Goal: Task Accomplishment & Management: Complete application form

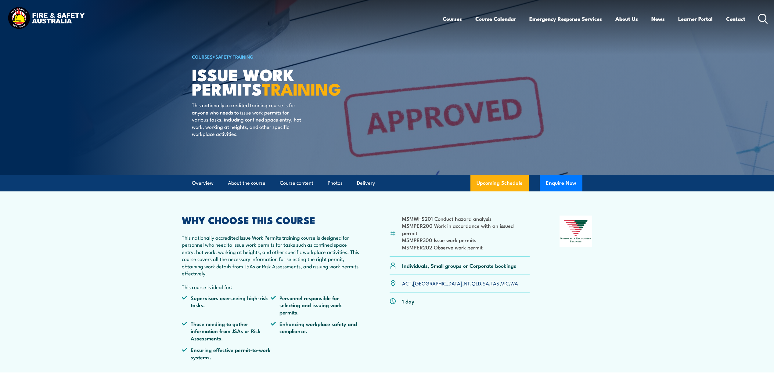
click at [510, 279] on link "WA" at bounding box center [514, 282] width 8 height 7
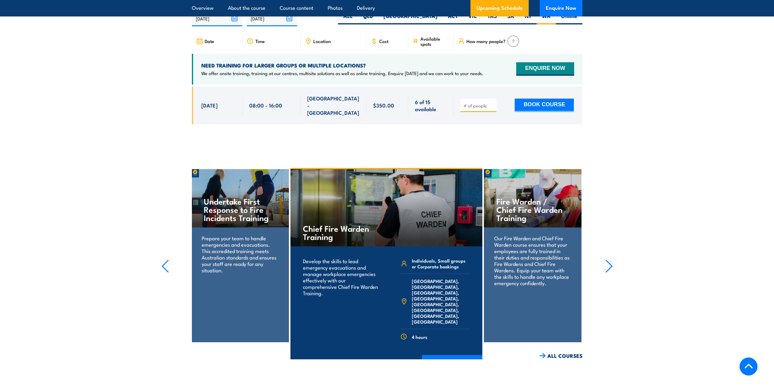
scroll to position [1056, 0]
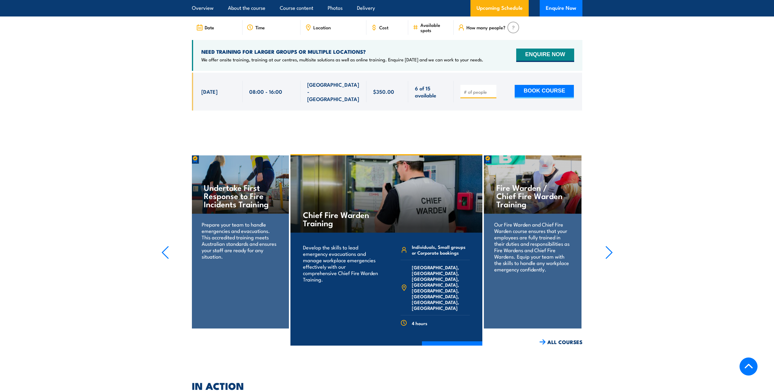
click at [612, 246] on icon "button" at bounding box center [609, 252] width 8 height 13
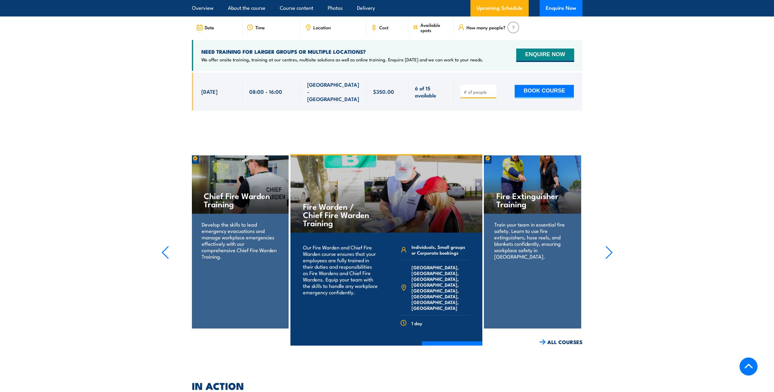
click at [612, 246] on icon "button" at bounding box center [609, 252] width 8 height 13
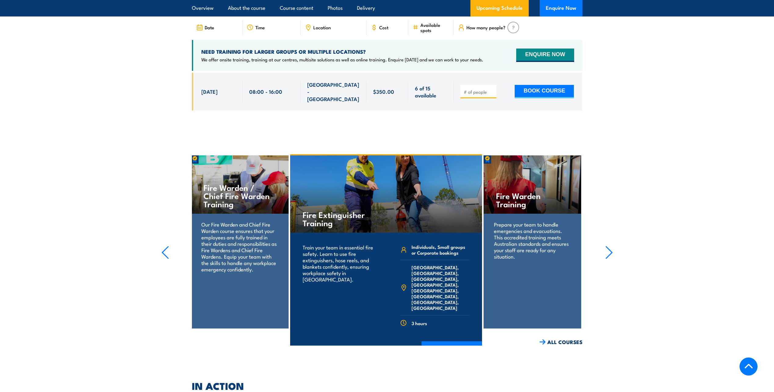
click at [612, 246] on icon "button" at bounding box center [609, 252] width 8 height 13
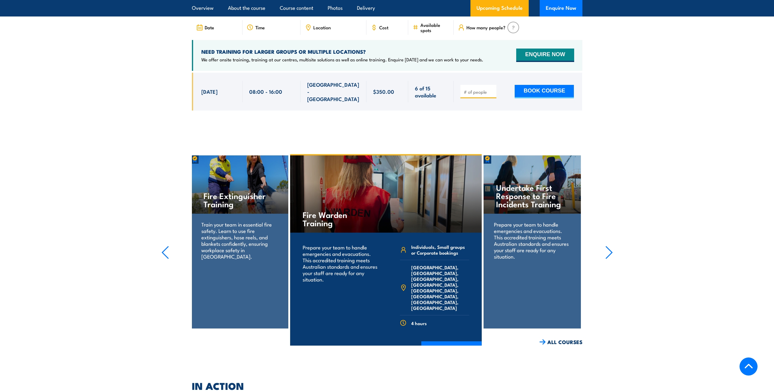
click at [612, 246] on icon "button" at bounding box center [609, 252] width 8 height 13
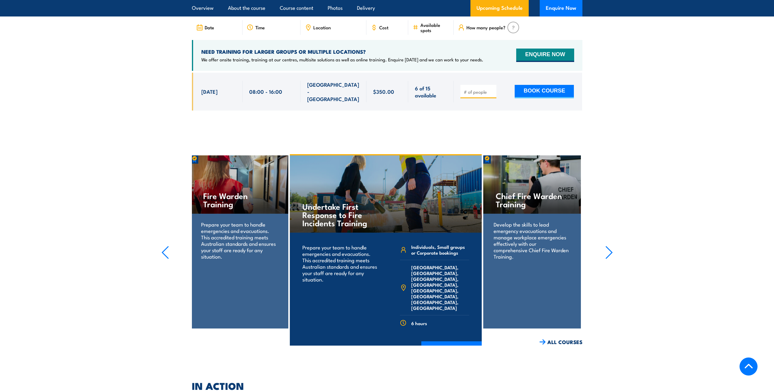
click at [664, 154] on section "Fire Extinguisher Training Train your team in essential fire safety. Learn to u…" at bounding box center [387, 249] width 774 height 191
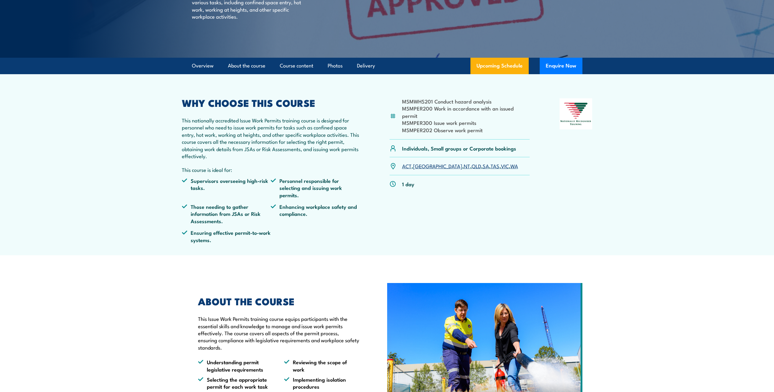
scroll to position [19, 0]
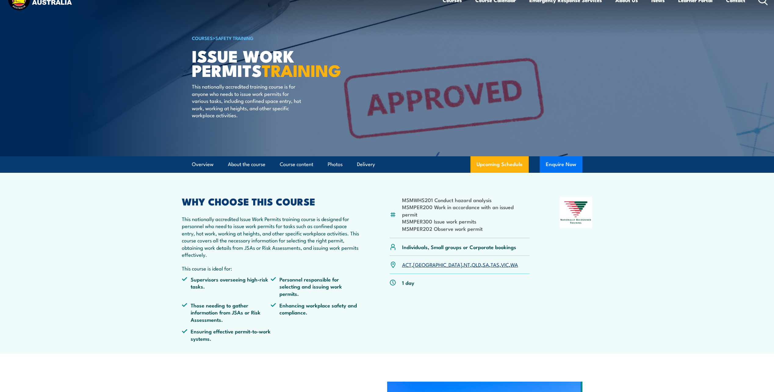
click at [564, 163] on button "Enquire Now" at bounding box center [561, 164] width 43 height 16
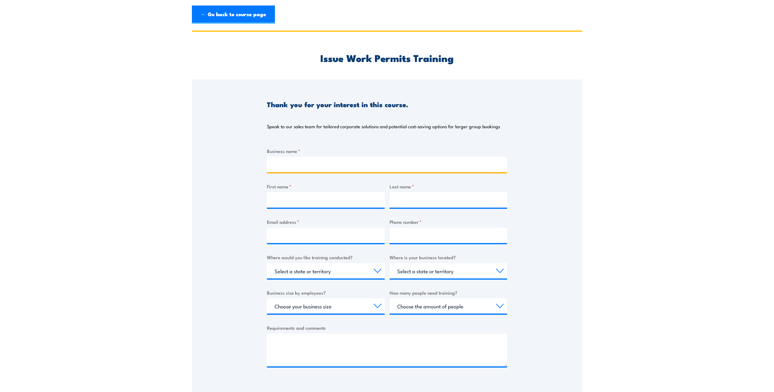
click at [330, 169] on input "Business name *" at bounding box center [387, 164] width 240 height 15
drag, startPoint x: 327, startPoint y: 199, endPoint x: 330, endPoint y: 197, distance: 3.7
click at [327, 199] on input "First name *" at bounding box center [326, 199] width 118 height 15
type input "[PERSON_NAME]"
type input "Ragazzo"
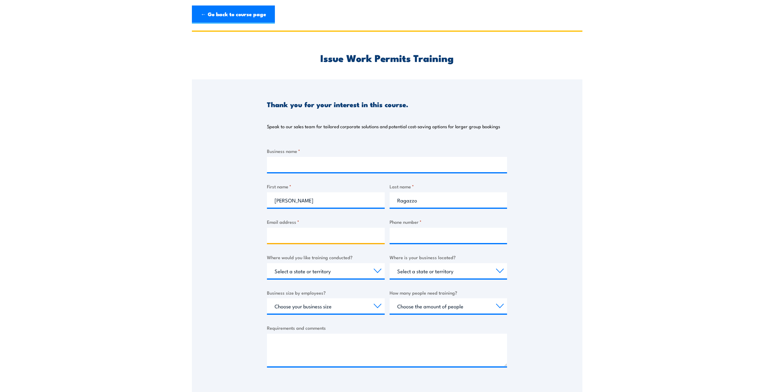
type input "[PERSON_NAME][EMAIL_ADDRESS][PERSON_NAME][DOMAIN_NAME]"
type input "0457056574"
click at [330, 272] on select "Select a state or territory Nationally - multiple locations [GEOGRAPHIC_DATA] […" at bounding box center [326, 270] width 118 height 15
select select "WA"
click at [267, 263] on select "Select a state or territory Nationally - multiple locations [GEOGRAPHIC_DATA] […" at bounding box center [326, 270] width 118 height 15
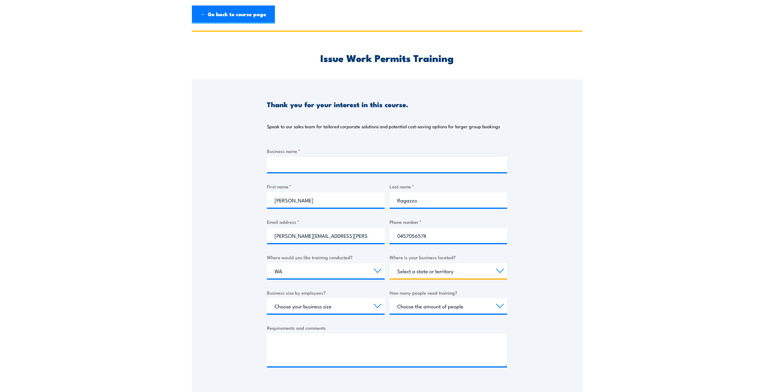
click at [423, 271] on select "Select a state or territory [GEOGRAPHIC_DATA] [GEOGRAPHIC_DATA] [GEOGRAPHIC_DAT…" at bounding box center [449, 270] width 118 height 15
select select "WA"
click at [390, 263] on select "Select a state or territory [GEOGRAPHIC_DATA] [GEOGRAPHIC_DATA] [GEOGRAPHIC_DAT…" at bounding box center [449, 270] width 118 height 15
click at [319, 307] on select "Choose your business size 1 to 19 20 to 199 200+" at bounding box center [326, 305] width 118 height 15
select select "1 to 19"
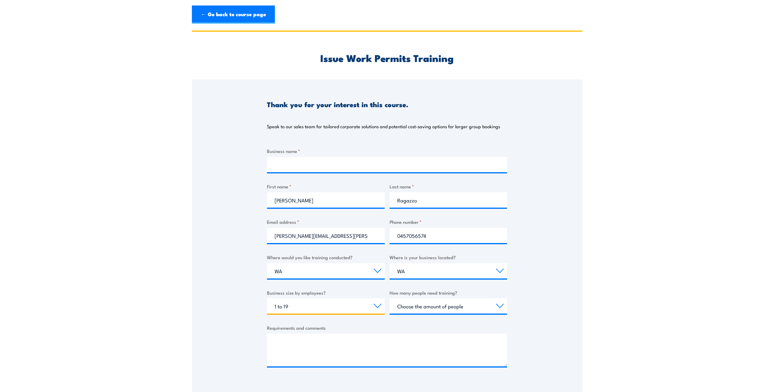
click at [267, 298] on select "Choose your business size 1 to 19 20 to 199 200+" at bounding box center [326, 305] width 118 height 15
click at [452, 306] on select "Choose the amount of people 1 to 4 5 to 19 20+" at bounding box center [449, 305] width 118 height 15
select select "1 to 4"
click at [390, 298] on select "Choose the amount of people 1 to 4 5 to 19 20+" at bounding box center [449, 305] width 118 height 15
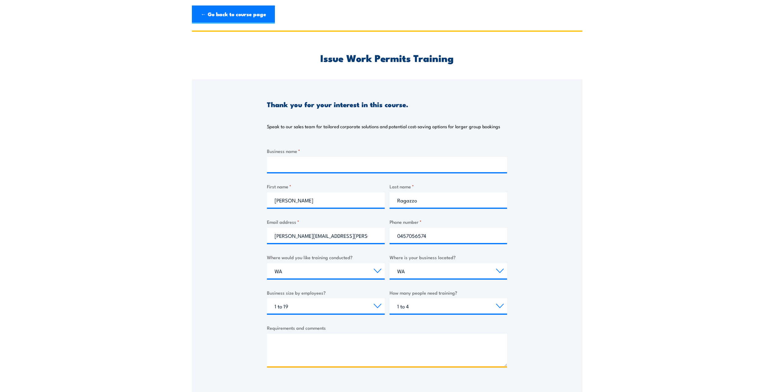
click at [333, 336] on textarea "Requirements and comments" at bounding box center [387, 349] width 240 height 33
paste textarea "Hello, I am seeking a provider for Excavation Permit Training to enable our Sup…"
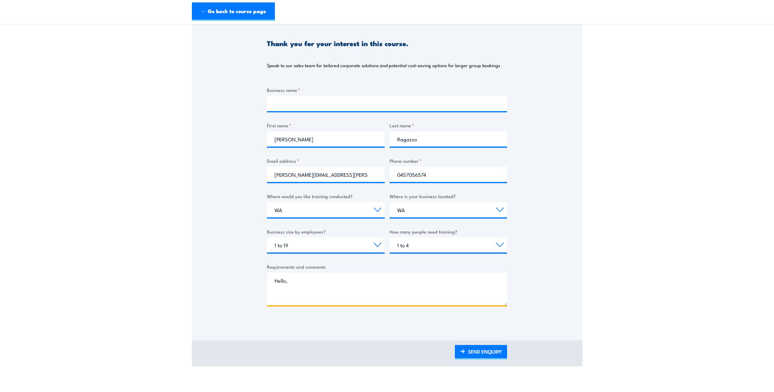
click at [362, 286] on textarea "Hello, I am seeking a provider for Excavation Permit Training to enable our Sup…" at bounding box center [387, 288] width 240 height 33
type textarea "Hello, I am seeking a provider for Excavation Permit Training to enable our Sup…"
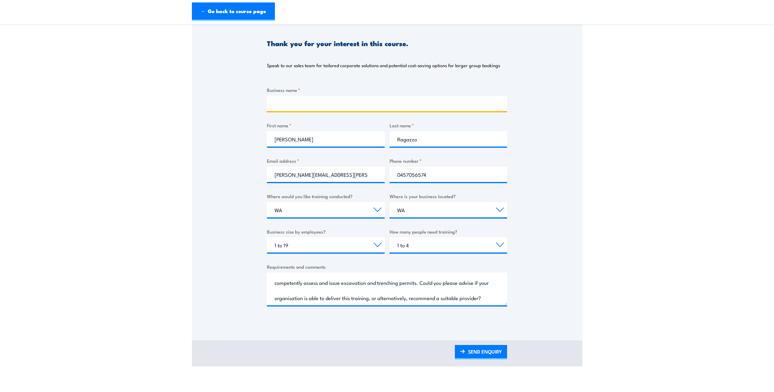
click at [316, 99] on input "Business name *" at bounding box center [387, 103] width 240 height 15
click at [308, 104] on input "[PERSON_NAME] - CGP3 Commissioning Team" at bounding box center [387, 103] width 240 height 15
type input "[PERSON_NAME] Lithium Greenbushes WA - Major Projects - CGP3 Commissioning Team"
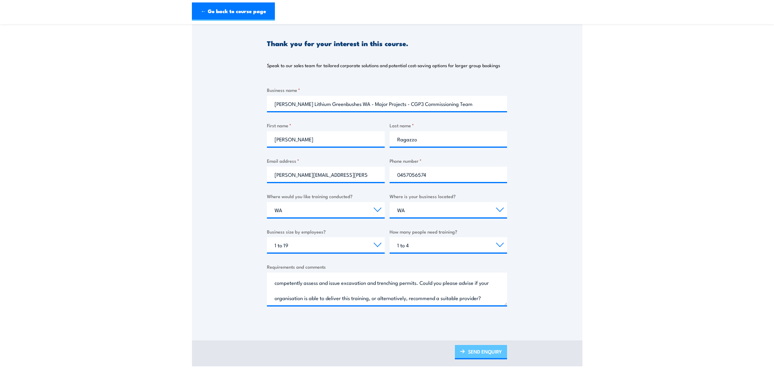
click at [478, 352] on link "SEND ENQUIRY" at bounding box center [481, 352] width 52 height 14
